Goal: Navigation & Orientation: Go to known website

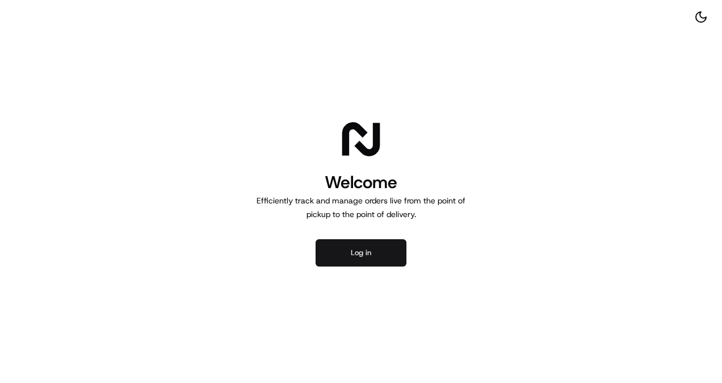
click at [377, 258] on button "Log in" at bounding box center [361, 252] width 91 height 27
